Goal: Communication & Community: Ask a question

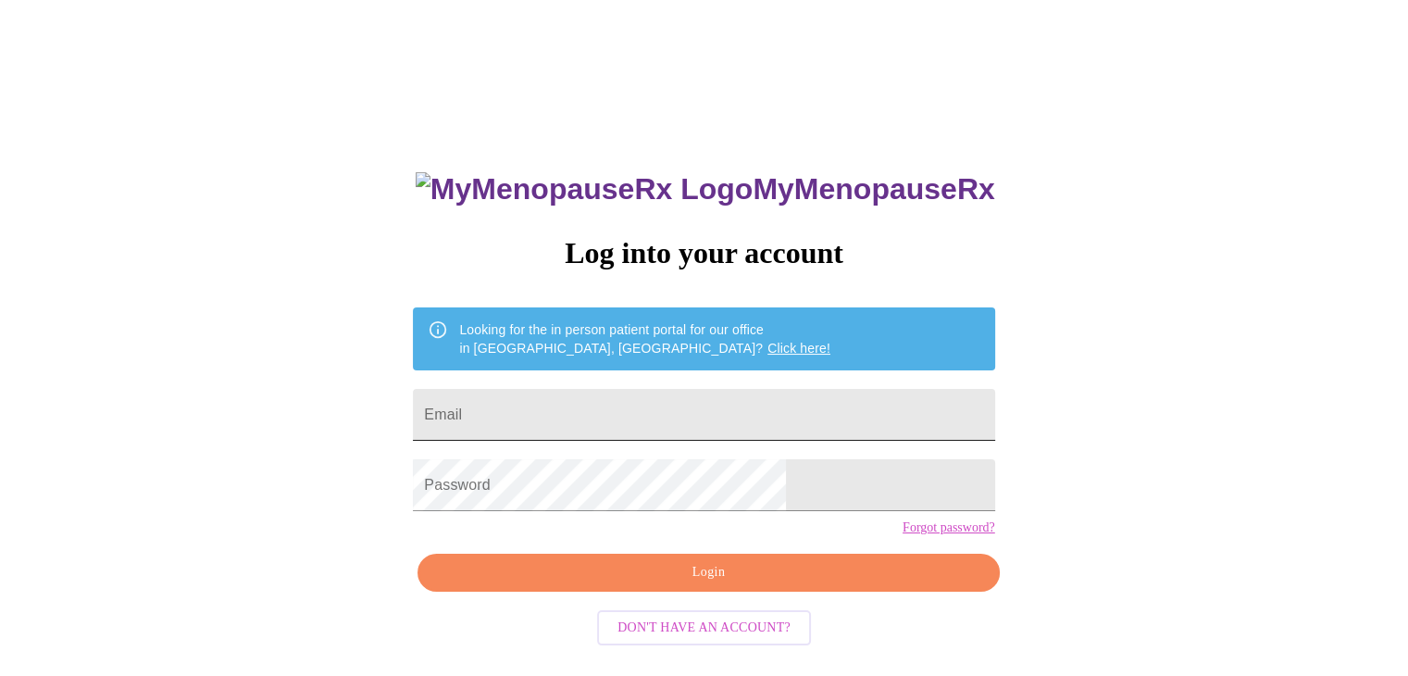
click at [645, 409] on input "Email" at bounding box center [703, 415] width 581 height 52
click at [547, 416] on input "Email" at bounding box center [703, 415] width 581 height 52
click at [1033, 380] on div "MyMenopauseRx Log into your account Looking for the in person patient portal fo…" at bounding box center [703, 412] width 1393 height 811
click at [822, 402] on input "Email" at bounding box center [703, 415] width 581 height 52
type input "[EMAIL_ADDRESS][DOMAIN_NAME]"
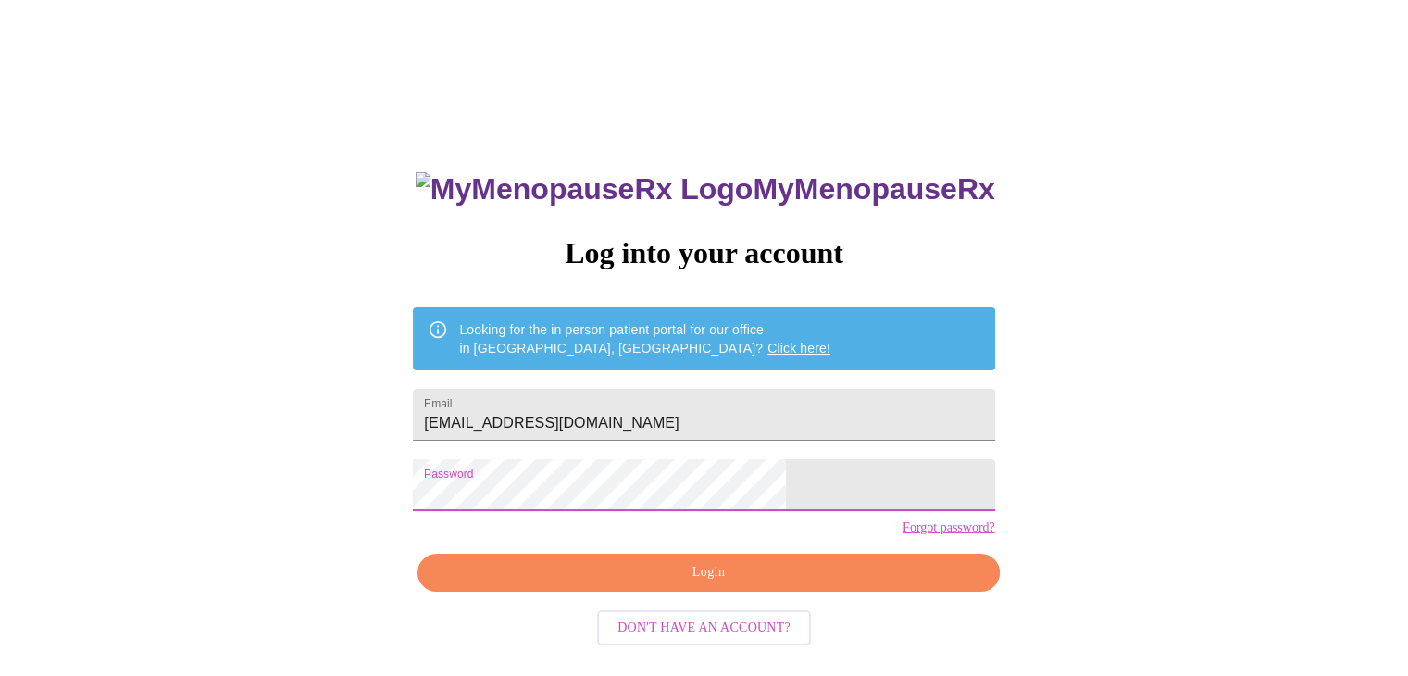
click at [788, 584] on span "Login" at bounding box center [708, 572] width 539 height 23
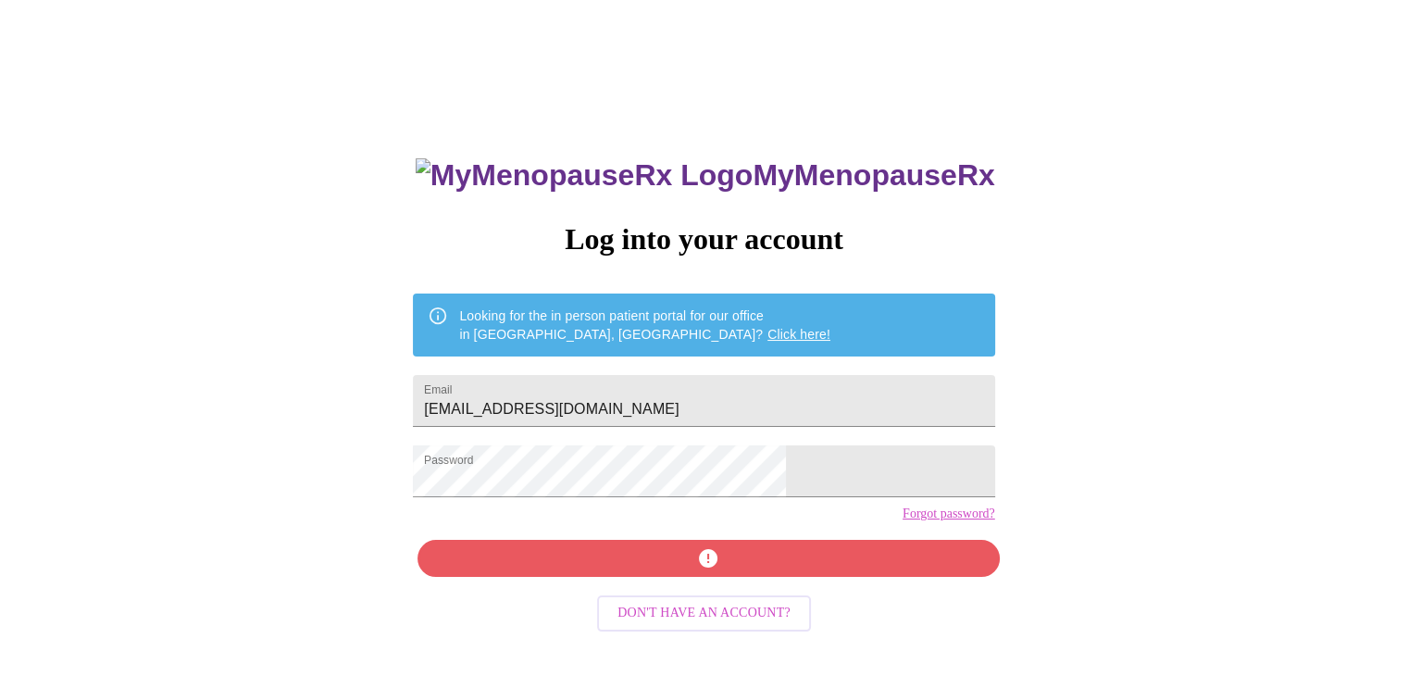
scroll to position [19, 0]
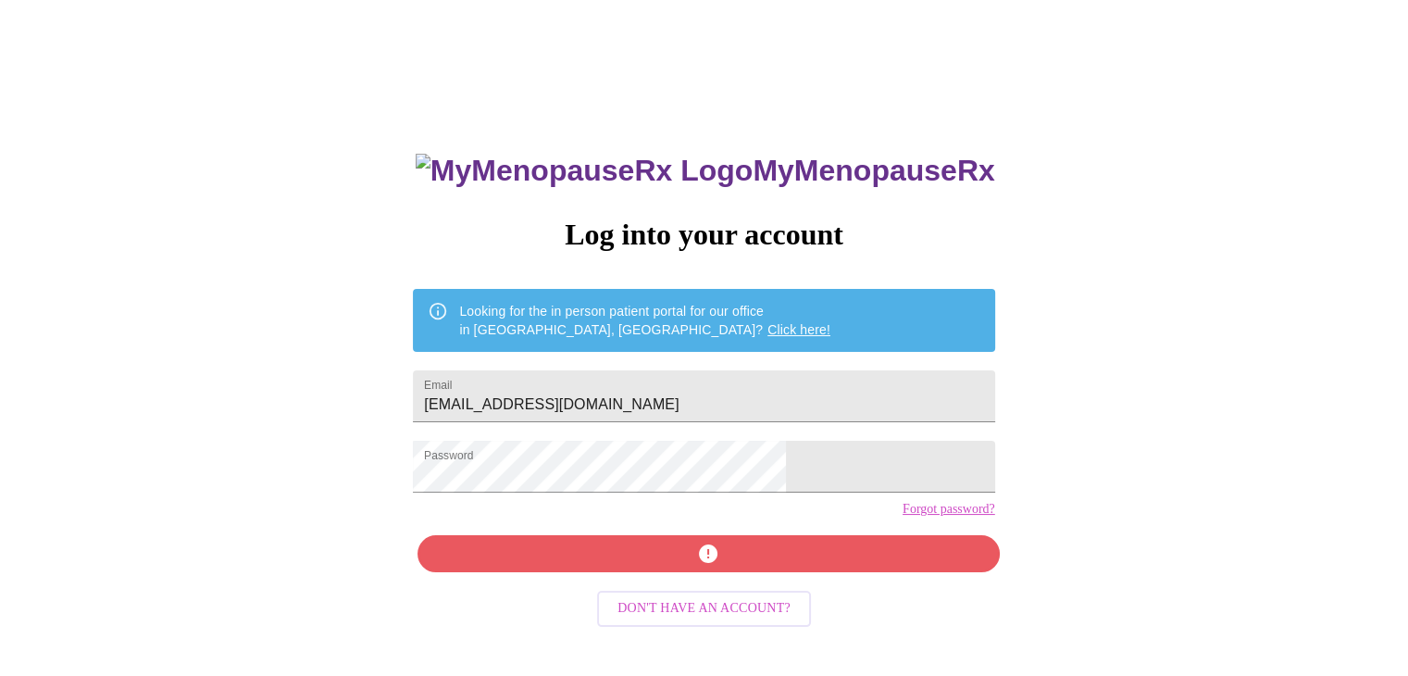
click at [902, 516] on link "Forgot password?" at bounding box center [948, 509] width 93 height 15
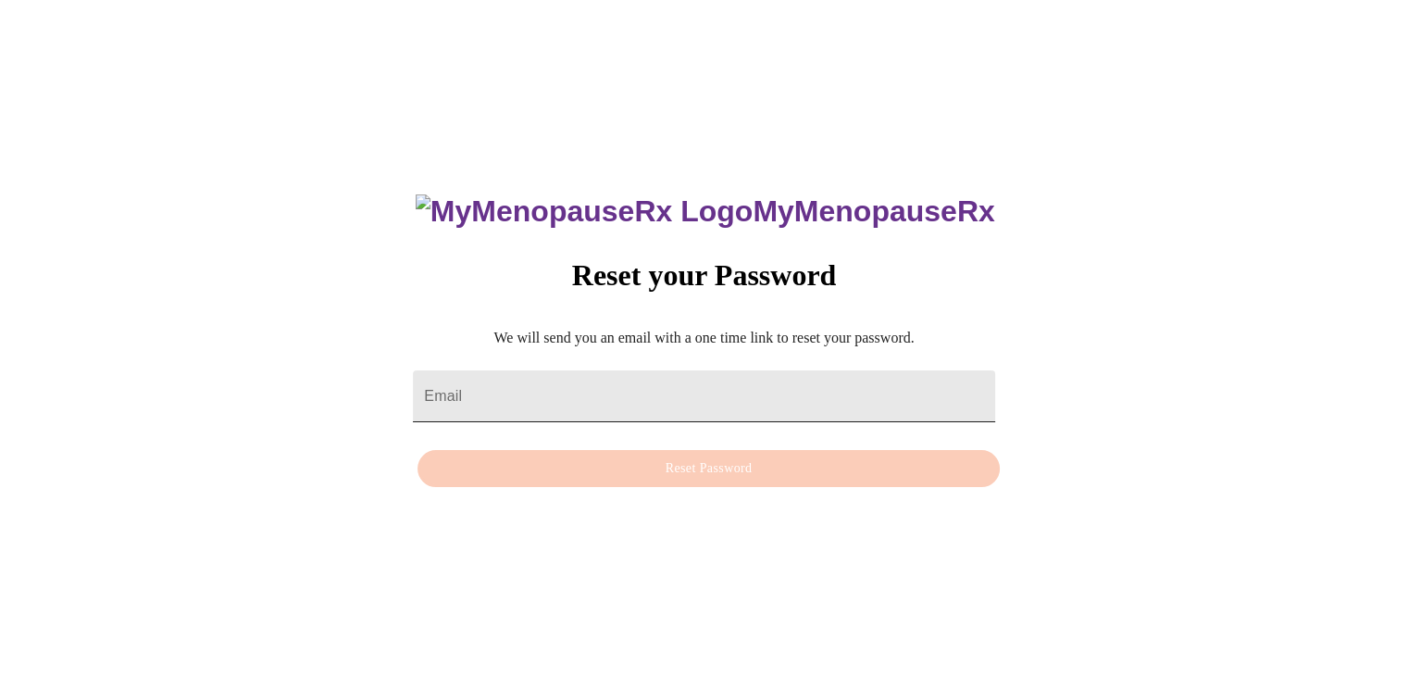
click at [662, 396] on input "Email" at bounding box center [703, 396] width 581 height 52
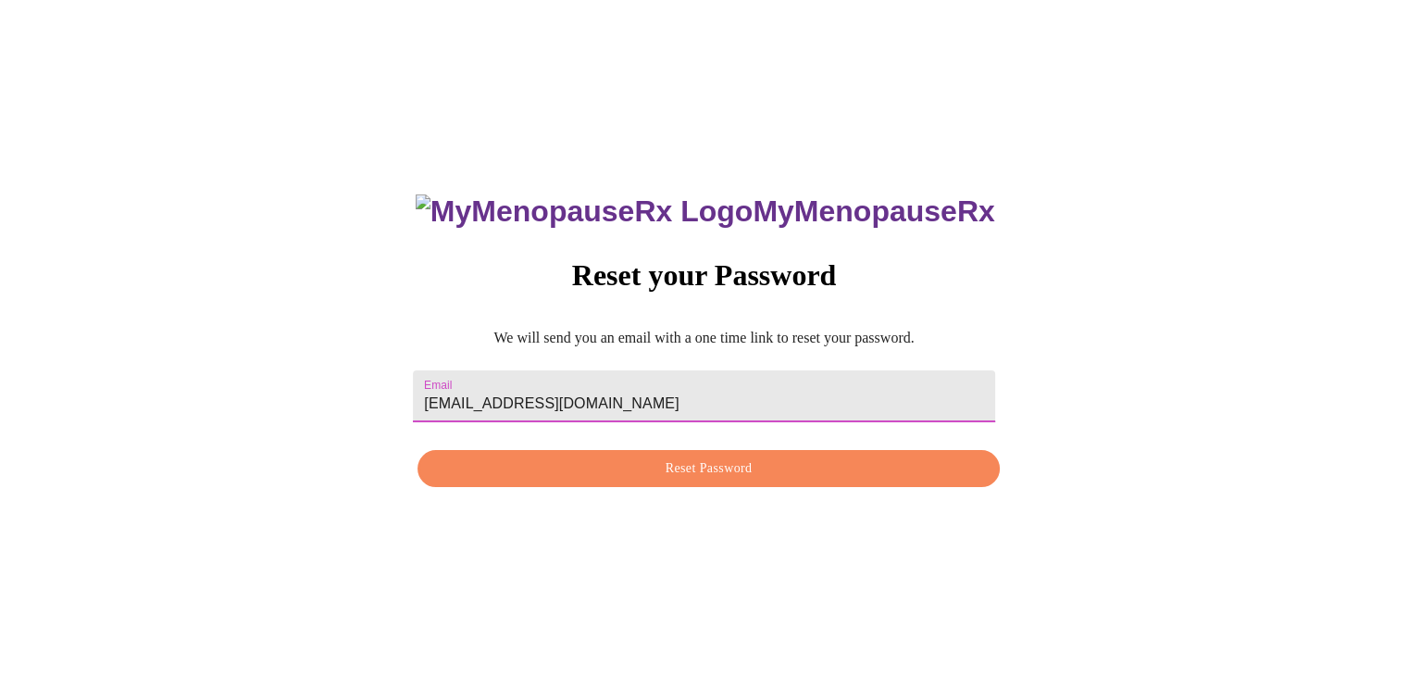
type input "[EMAIL_ADDRESS][DOMAIN_NAME]"
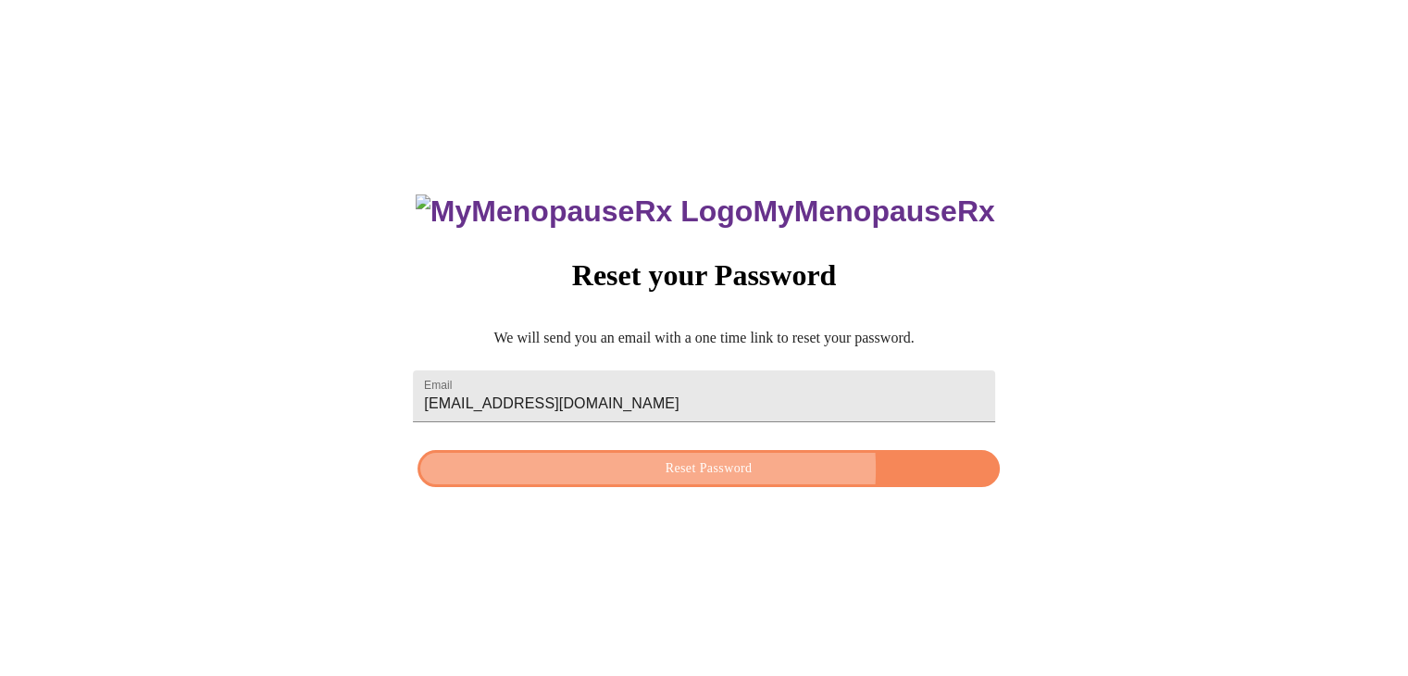
click at [689, 469] on span "Reset Password" at bounding box center [708, 468] width 539 height 23
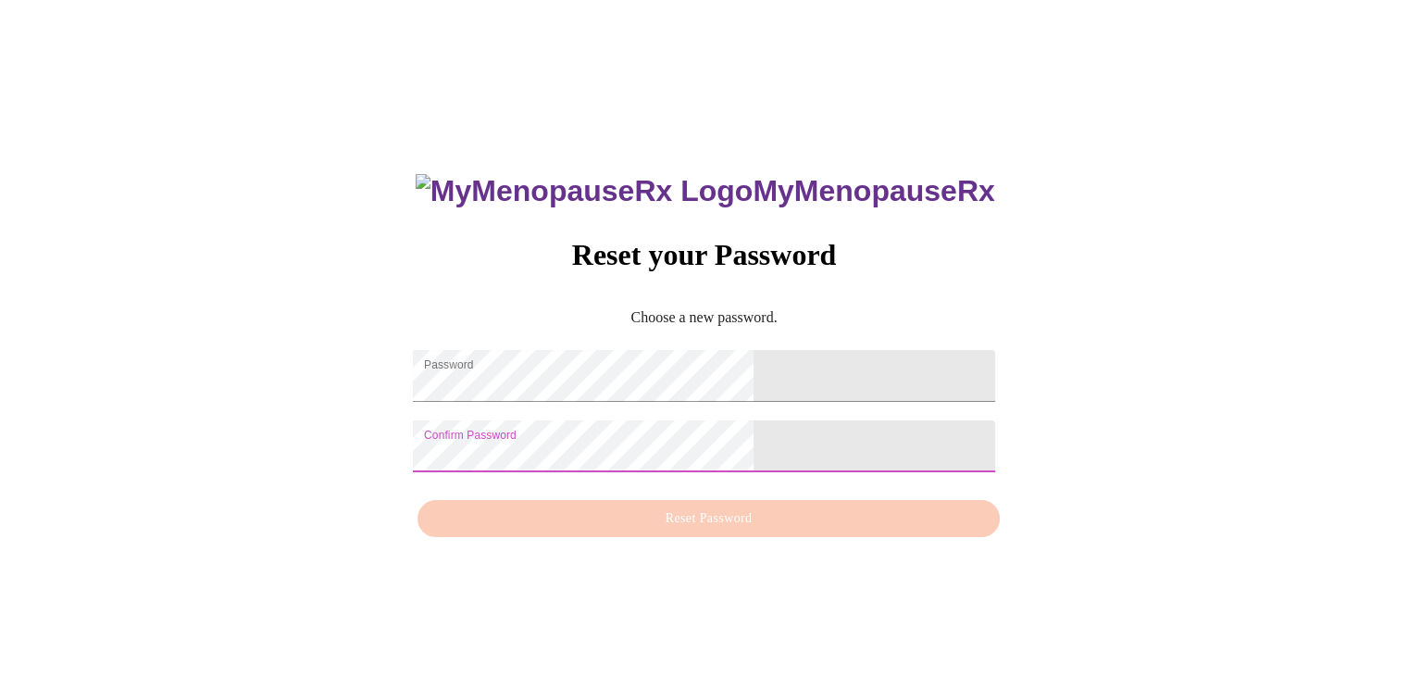
drag, startPoint x: 728, startPoint y: 517, endPoint x: 728, endPoint y: 530, distance: 13.0
click at [728, 527] on div "MyMenopauseRx Reset your Password Choose a new password. Password Confirm Passw…" at bounding box center [703, 345] width 618 height 403
click at [729, 531] on div "MyMenopauseRx Reset your Password Choose a new password. Password Confirm Passw…" at bounding box center [703, 345] width 618 height 403
click at [379, 341] on div "MyMenopauseRx Reset your Password Choose a new password. Password Confirm Passw…" at bounding box center [703, 345] width 1393 height 676
click at [742, 515] on div "MyMenopauseRx Reset your Password Choose a new password. Password Confirm Passw…" at bounding box center [703, 345] width 618 height 403
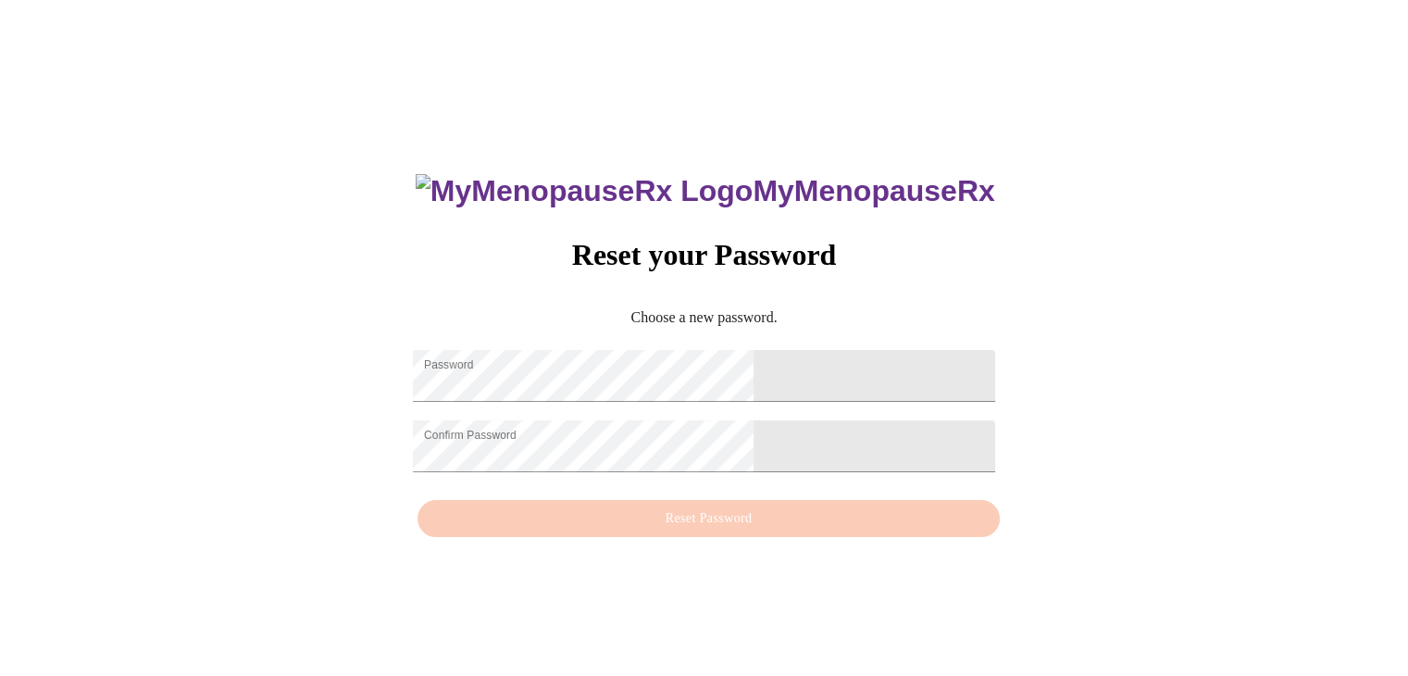
click at [761, 537] on div "MyMenopauseRx Reset your Password Choose a new password. Password Confirm Passw…" at bounding box center [703, 345] width 618 height 403
click at [252, 319] on div "MyMenopauseRx Reset your Password Choose a new password. Password Confirm Passw…" at bounding box center [703, 345] width 1393 height 676
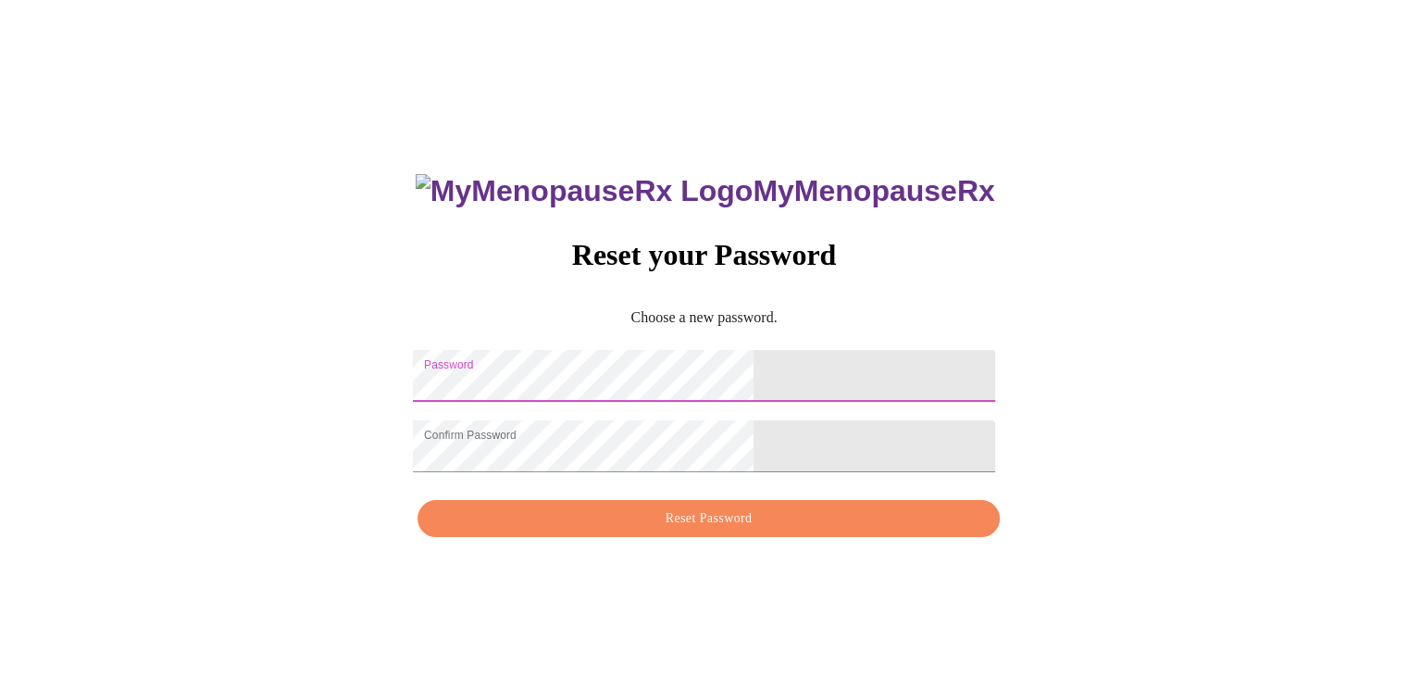
click at [781, 524] on span "Reset Password" at bounding box center [708, 518] width 539 height 23
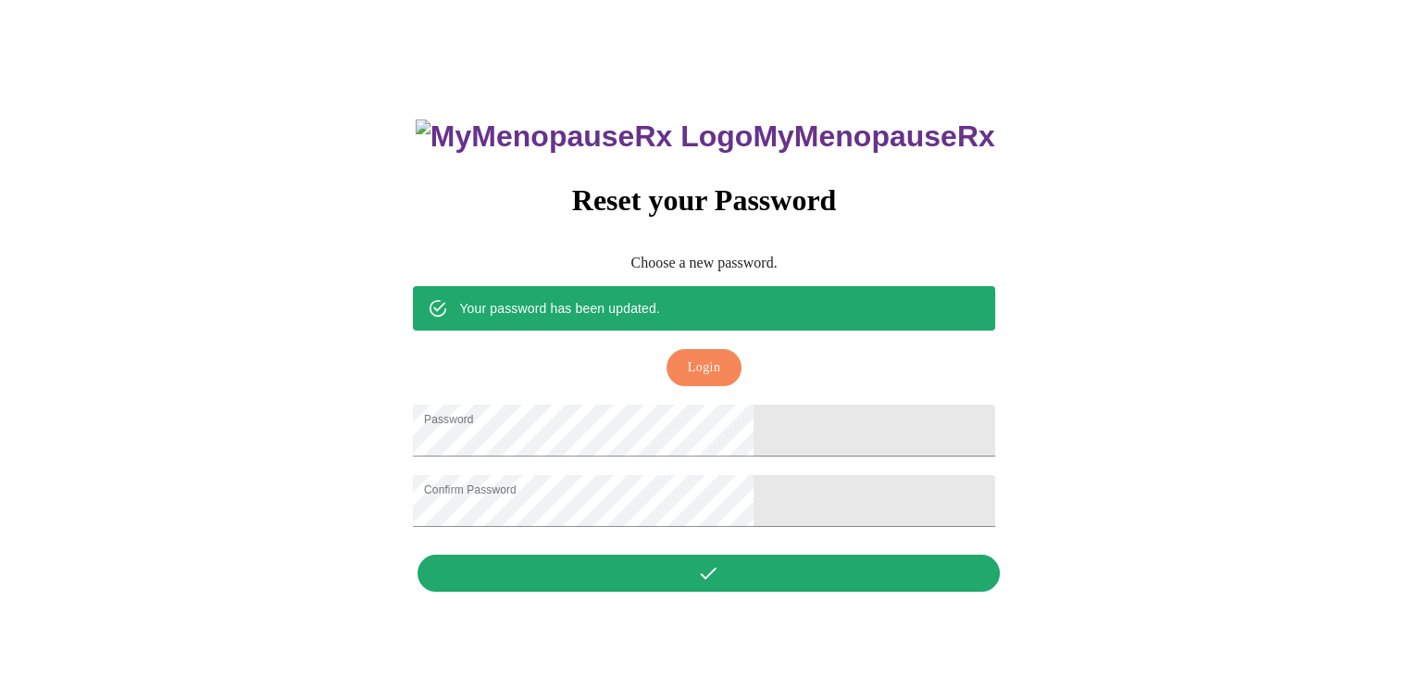
click at [747, 584] on div "MyMenopauseRx Reset your Password Choose a new password. Your password has been…" at bounding box center [703, 346] width 618 height 512
click at [713, 349] on button "Login" at bounding box center [703, 368] width 75 height 38
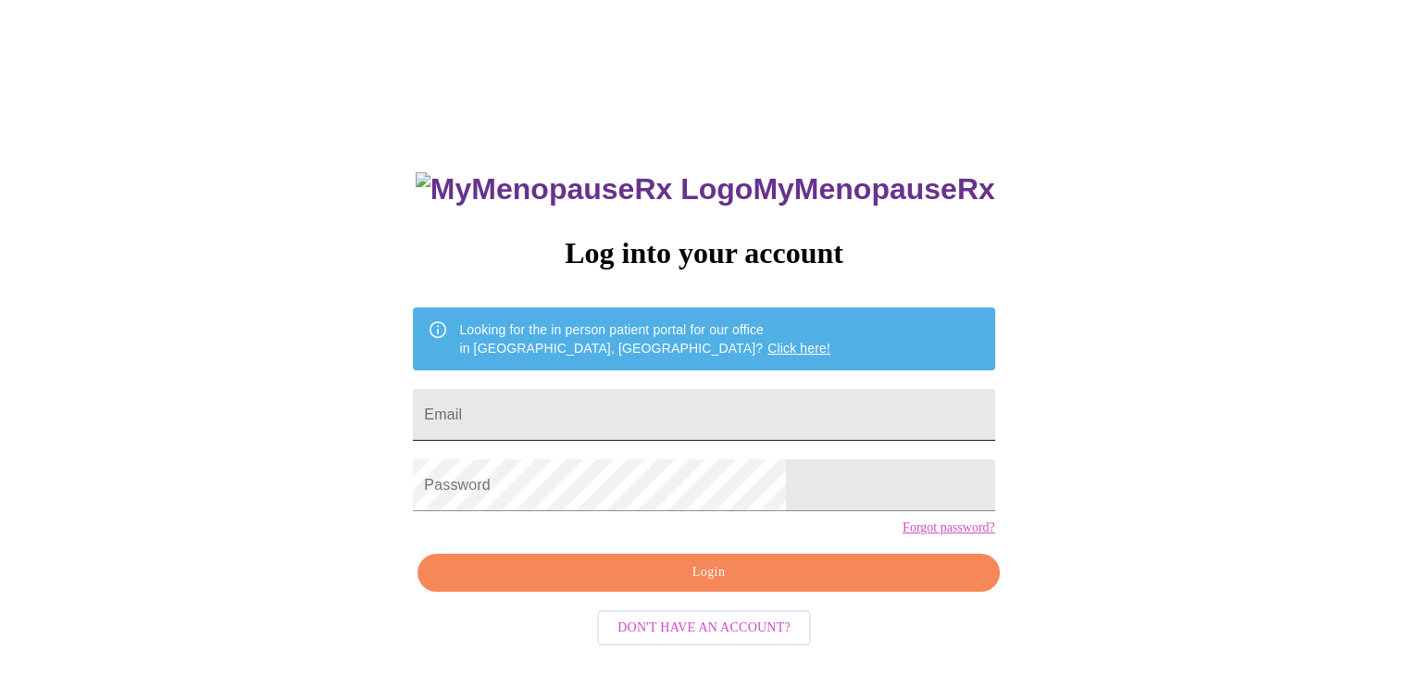
click at [702, 403] on input "Email" at bounding box center [703, 415] width 581 height 52
type input "sjswansonwhite@gmail.com"
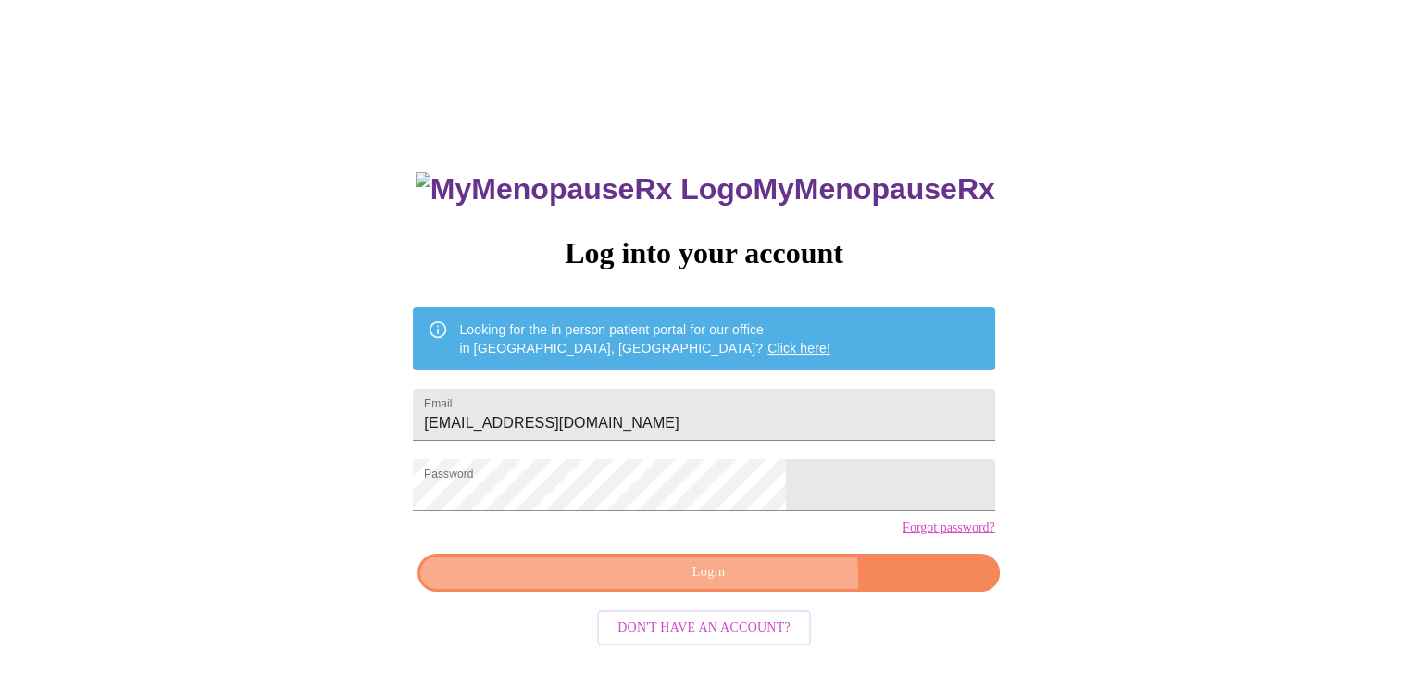
click at [741, 584] on span "Login" at bounding box center [708, 572] width 539 height 23
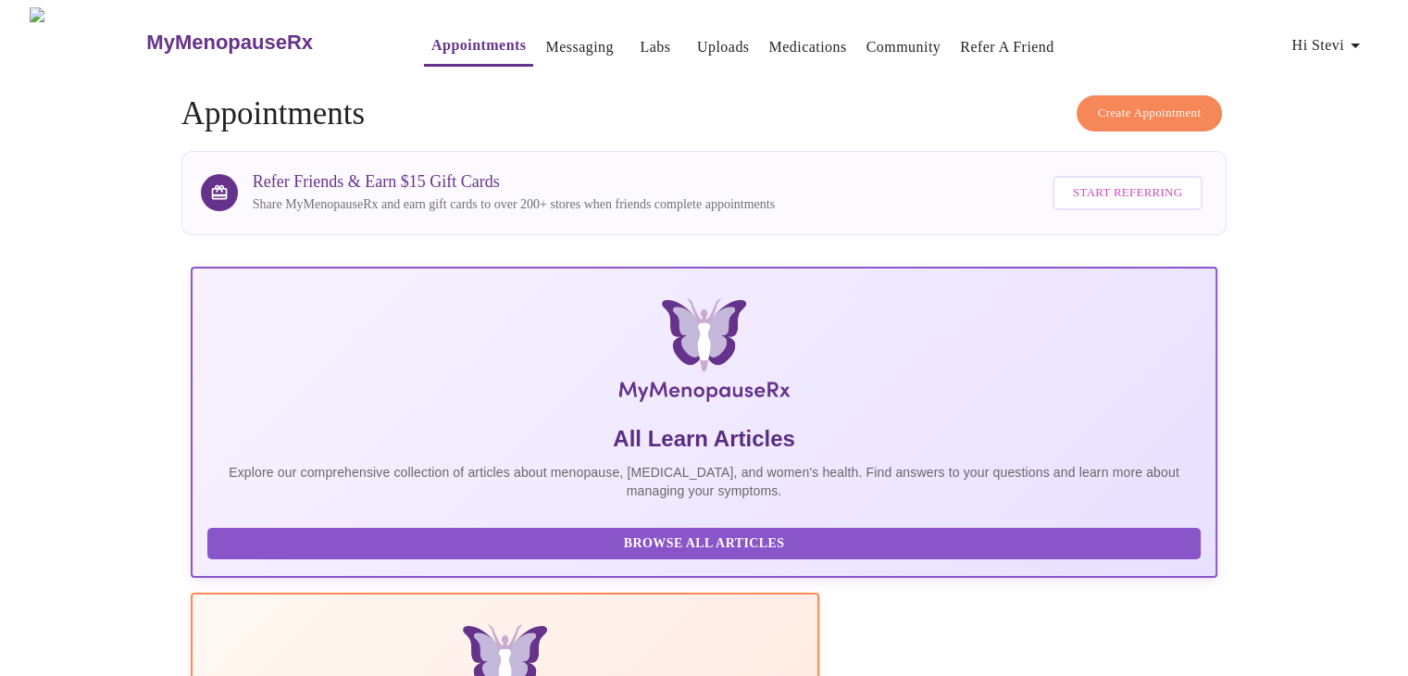
click at [1318, 43] on span "Hi Stevi" at bounding box center [1328, 45] width 75 height 26
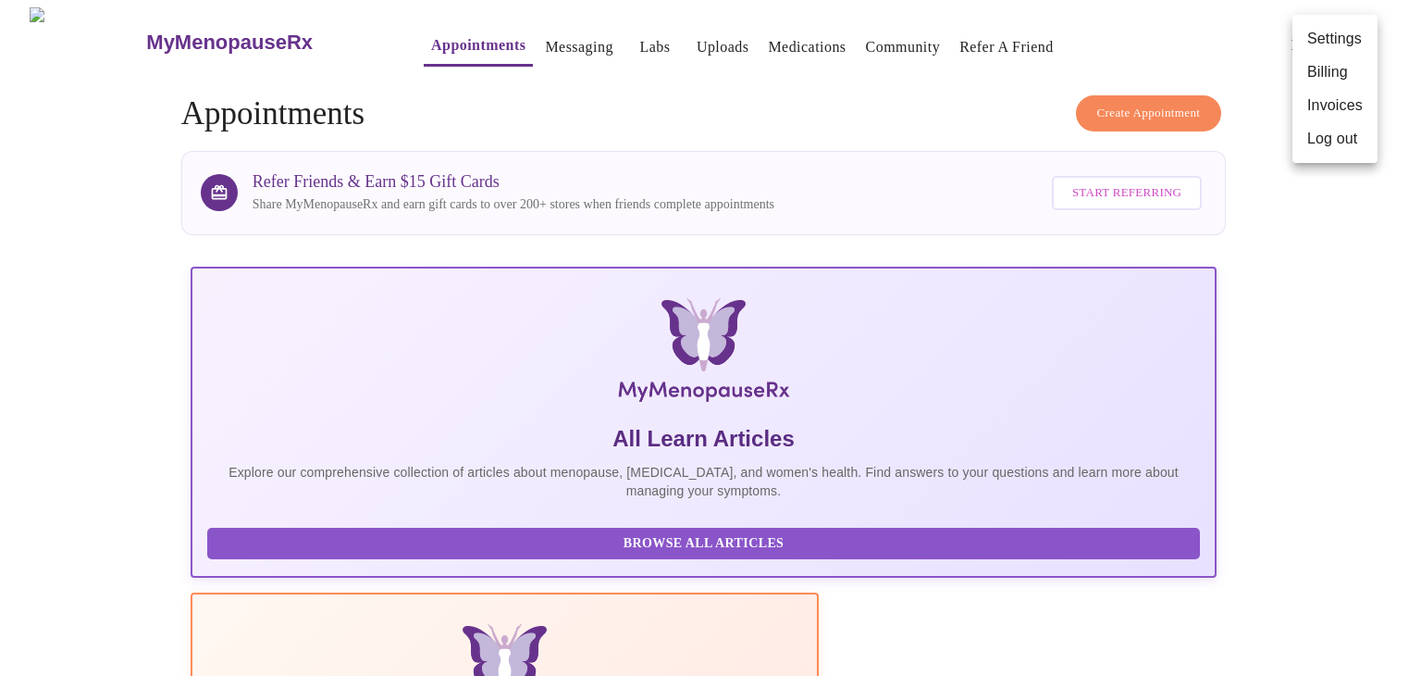
click at [610, 615] on div at bounding box center [710, 338] width 1421 height 676
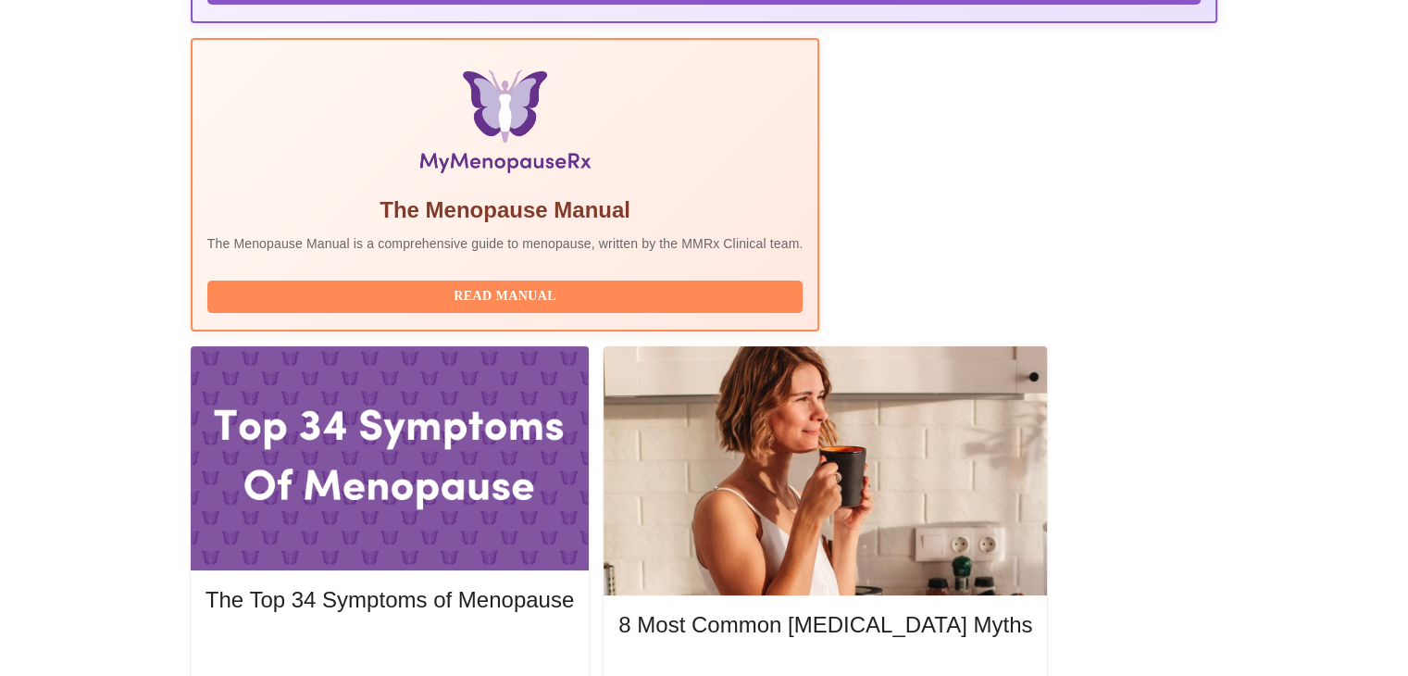
scroll to position [555, 0]
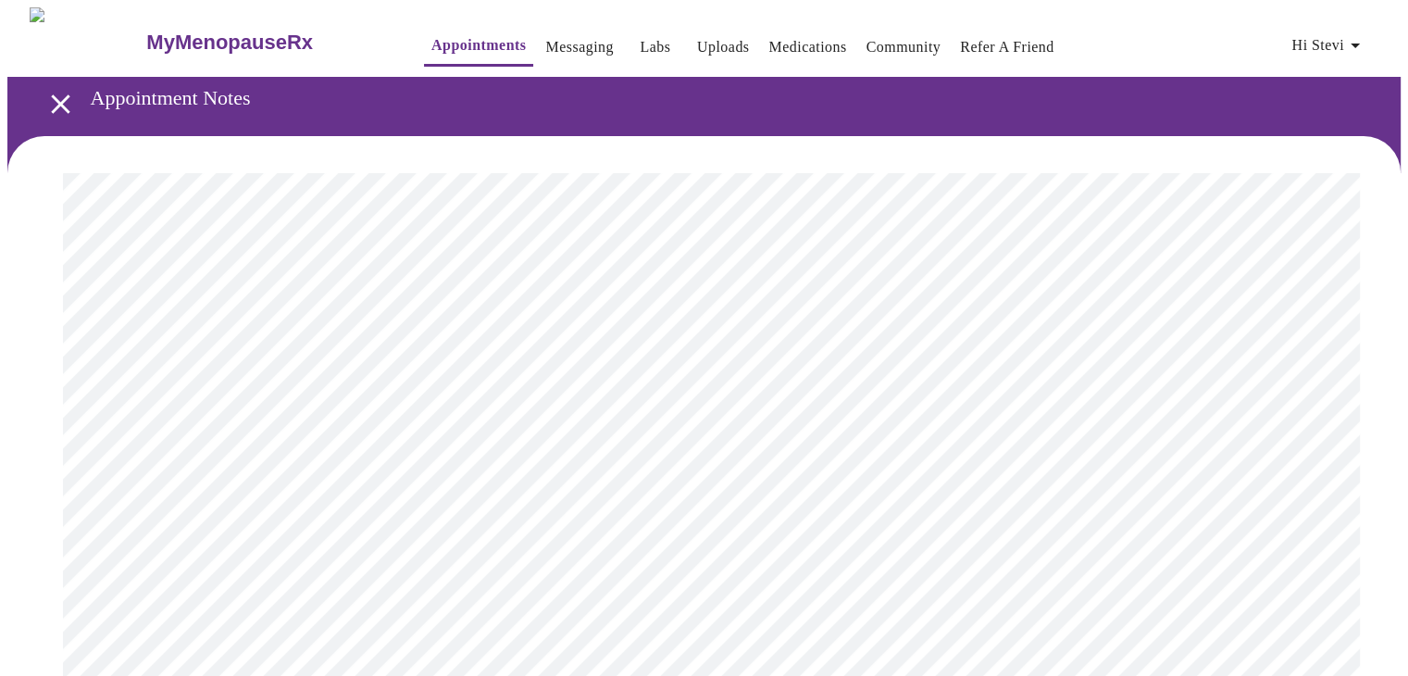
click at [545, 44] on link "Messaging" at bounding box center [579, 47] width 68 height 26
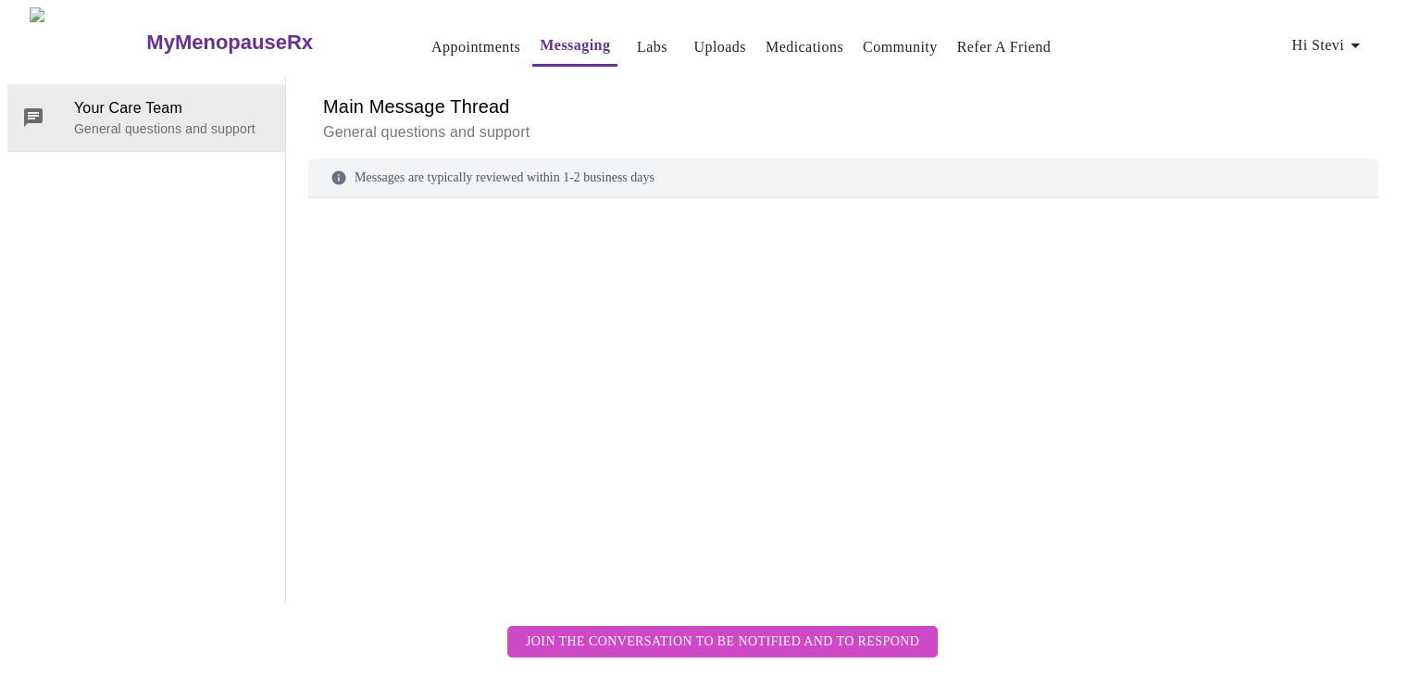
scroll to position [69, 0]
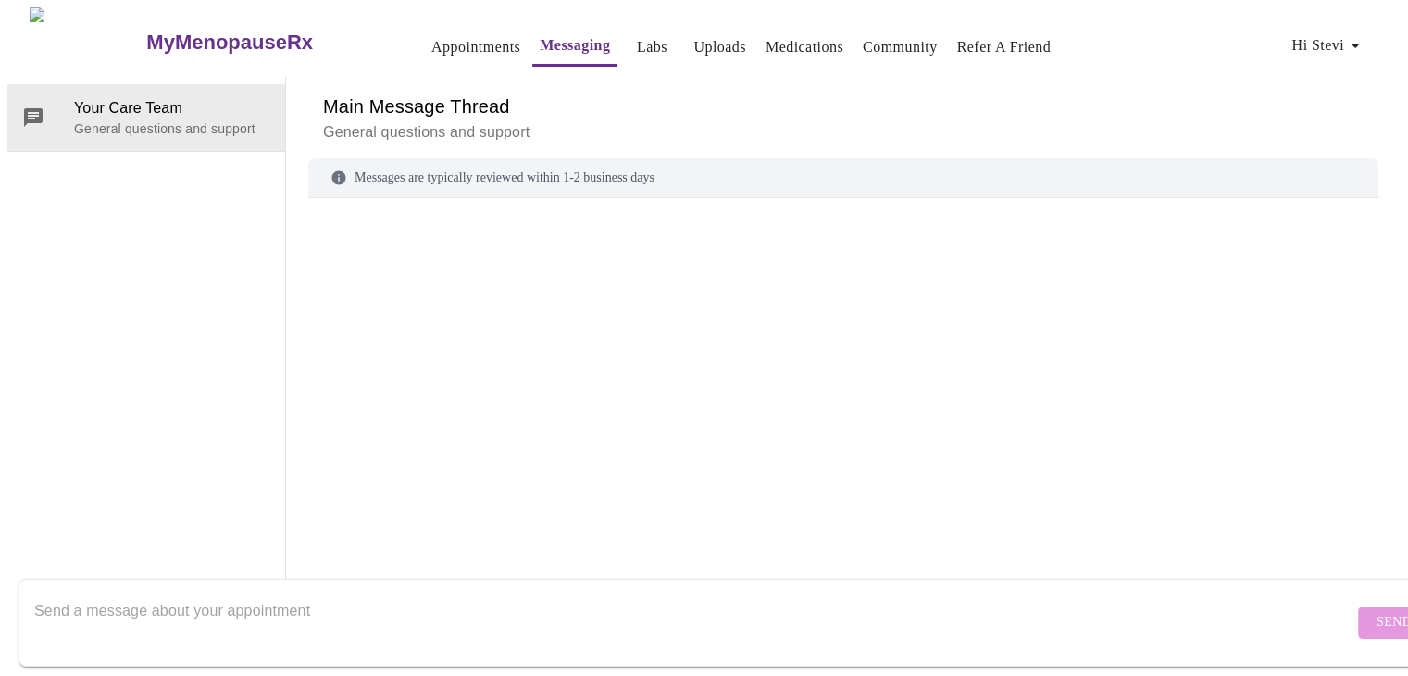
click at [764, 569] on div "Send" at bounding box center [722, 622] width 1445 height 106
click at [755, 592] on textarea "Send a message about your appointment" at bounding box center [693, 621] width 1319 height 59
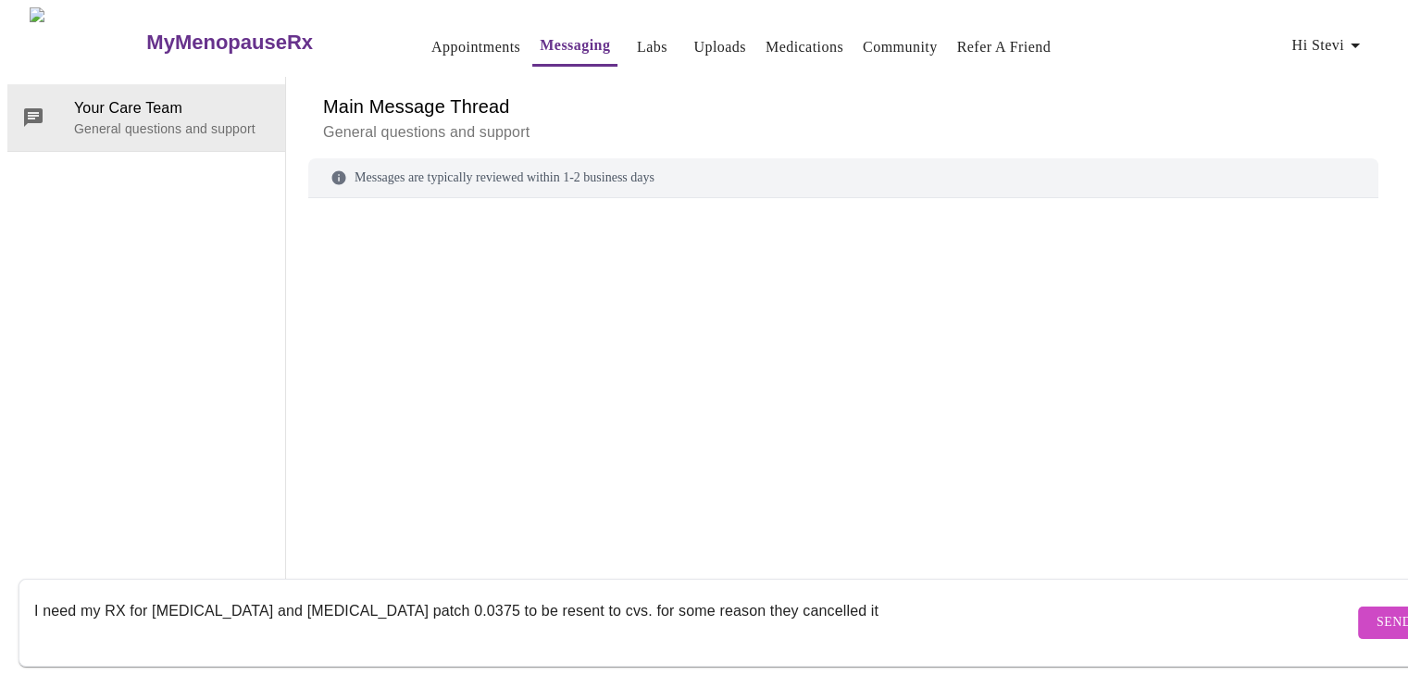
type textarea "I need my RX for progesterone and estradiol patch 0.0375 to be resent to cvs. f…"
click at [1376, 611] on span "Send" at bounding box center [1393, 622] width 35 height 23
